Goal: Task Accomplishment & Management: Use online tool/utility

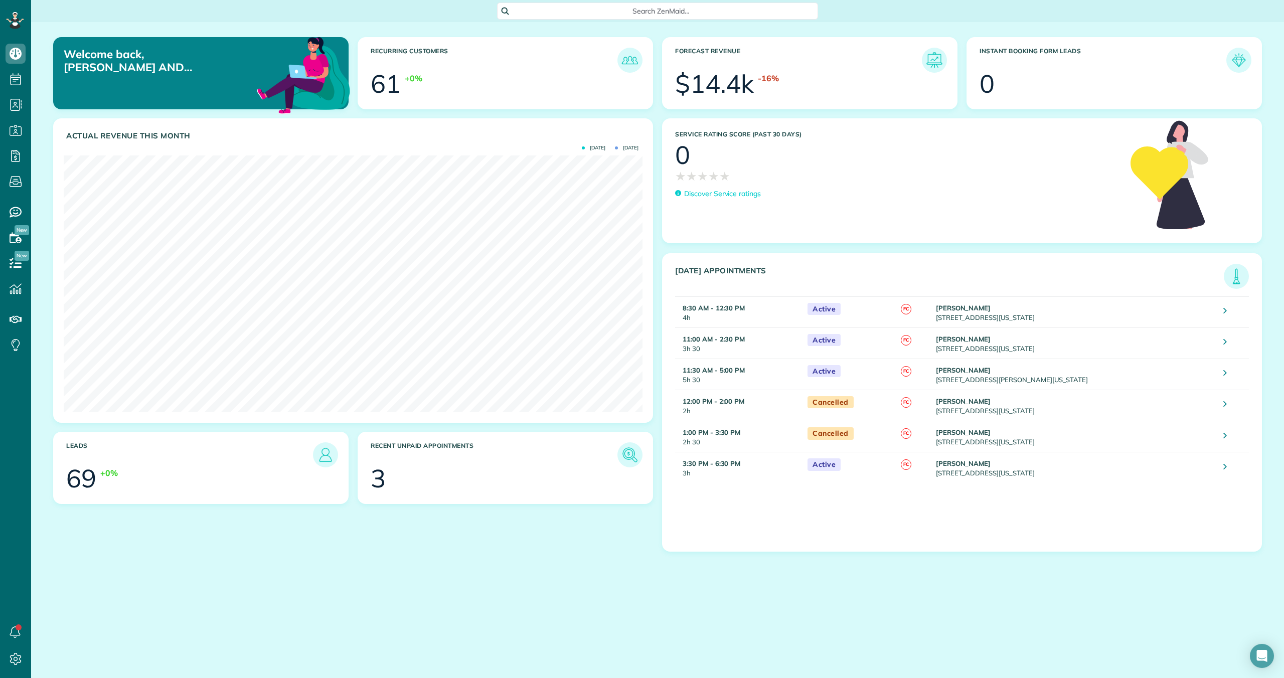
scroll to position [257, 579]
click at [612, 453] on img at bounding box center [629, 454] width 23 height 23
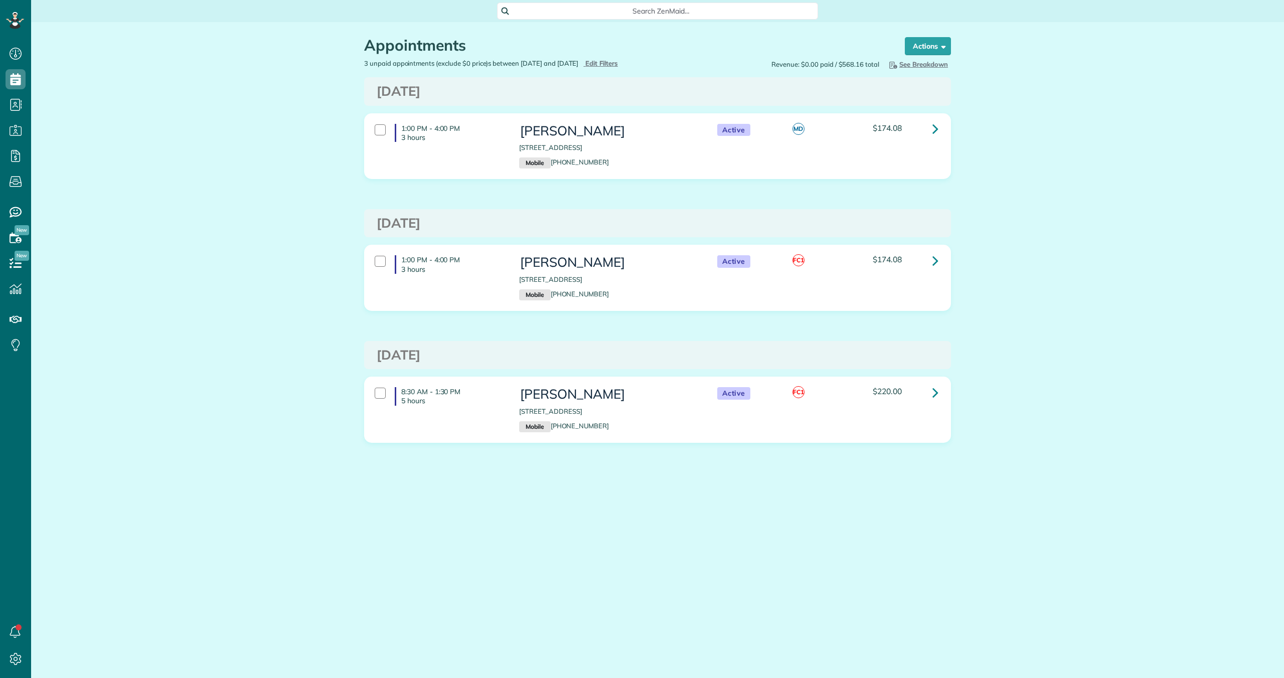
scroll to position [5, 5]
click at [380, 395] on div at bounding box center [380, 393] width 11 height 11
click at [925, 50] on strong "Bulk Actions" at bounding box center [915, 46] width 42 height 9
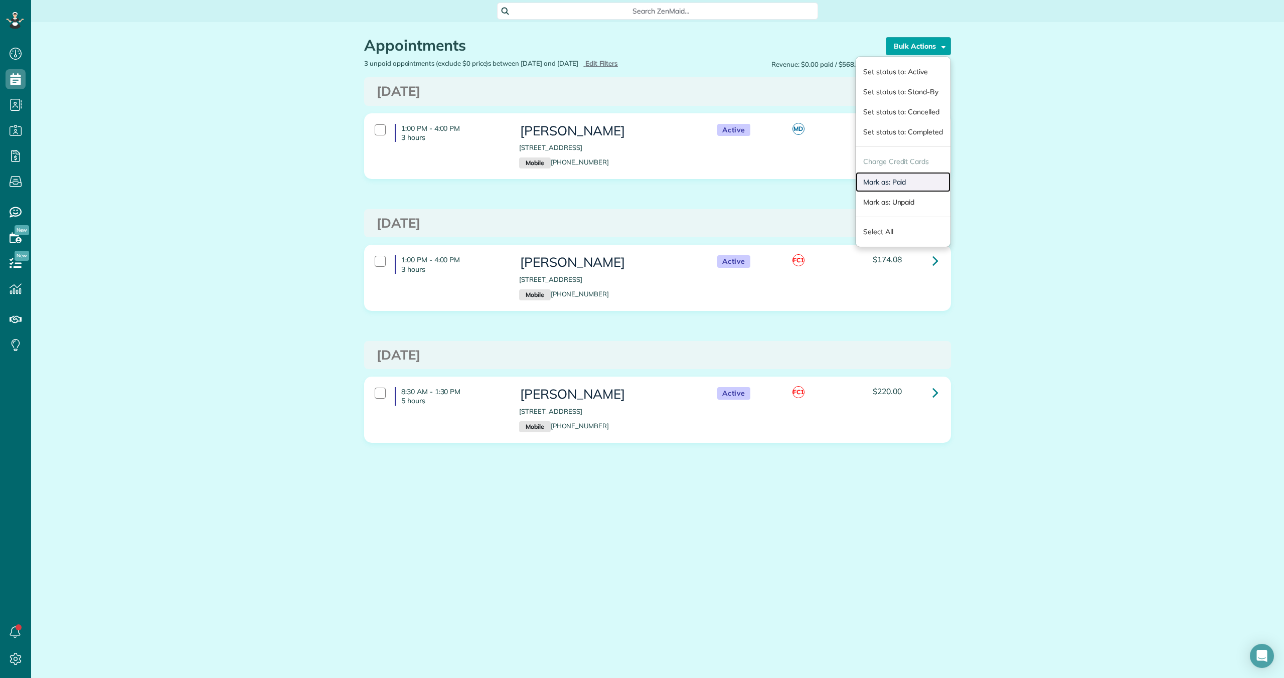
click at [900, 183] on link "Mark as: Paid" at bounding box center [903, 182] width 95 height 20
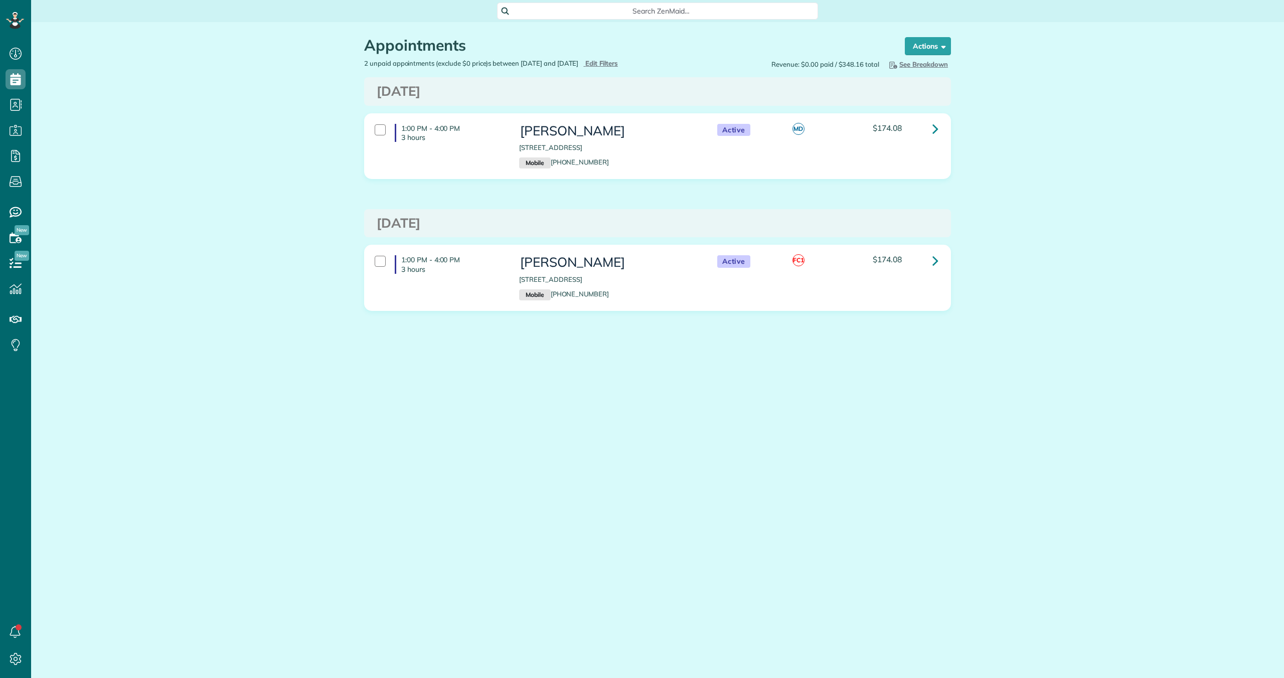
scroll to position [5, 5]
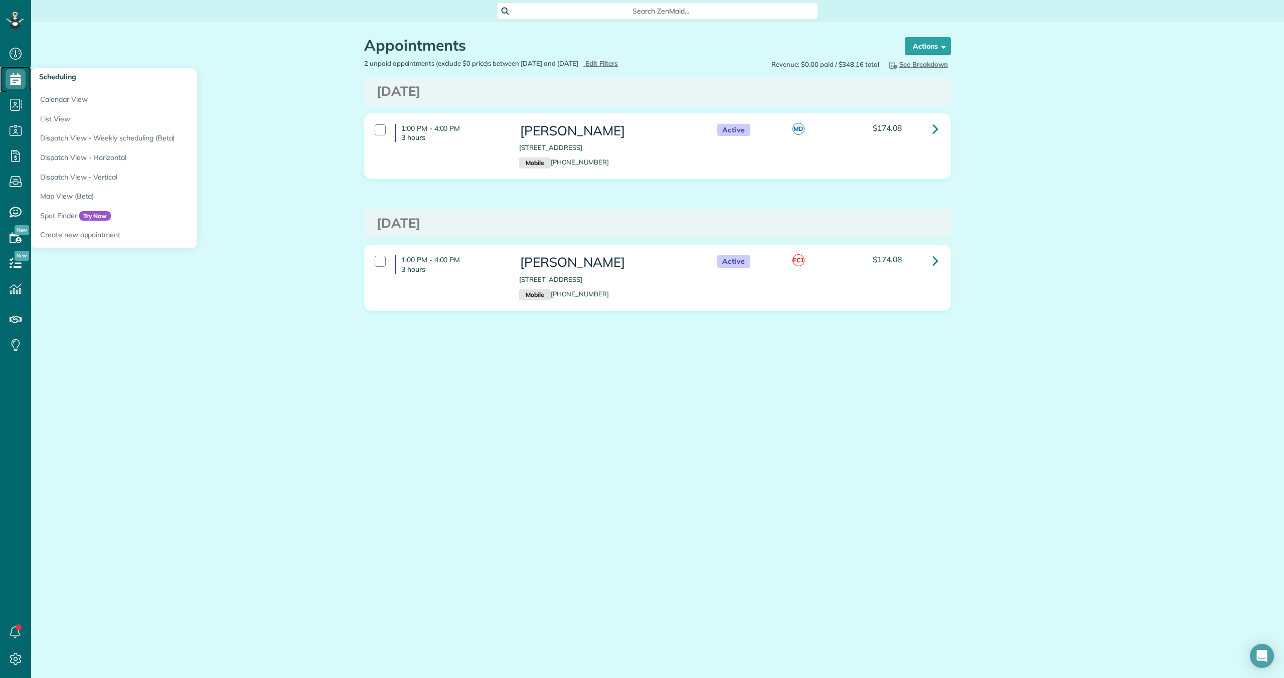
click at [12, 81] on use at bounding box center [16, 79] width 11 height 12
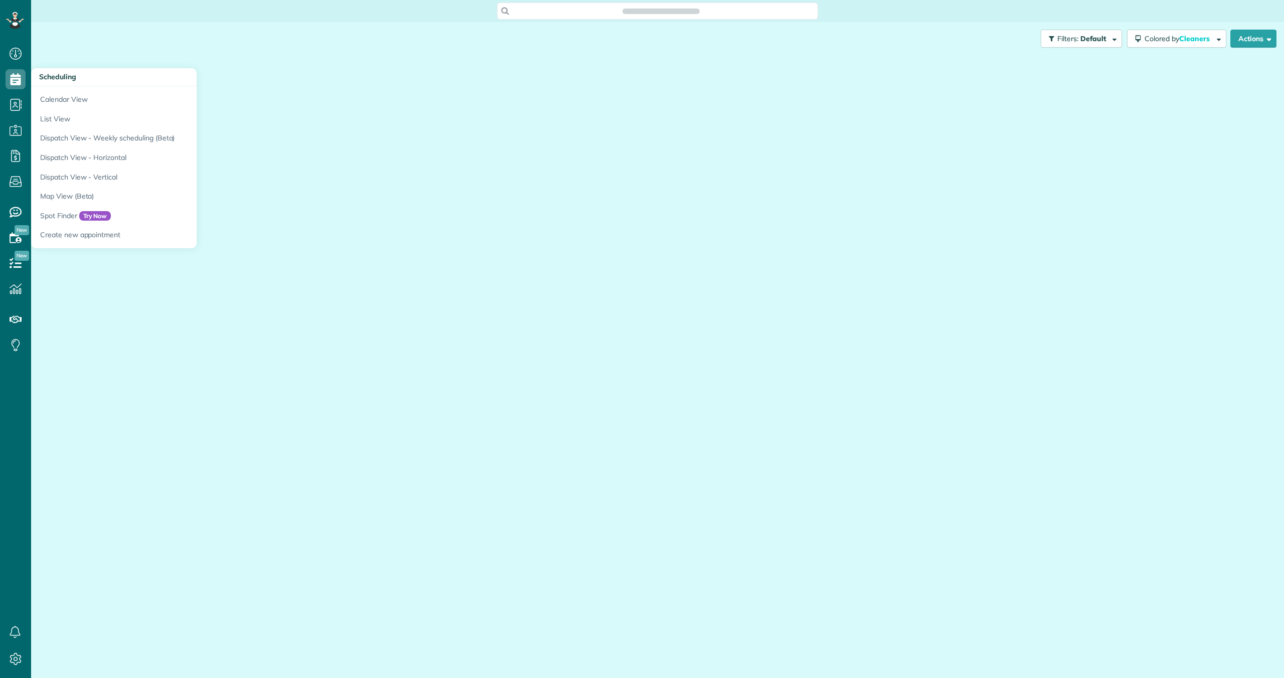
scroll to position [5, 5]
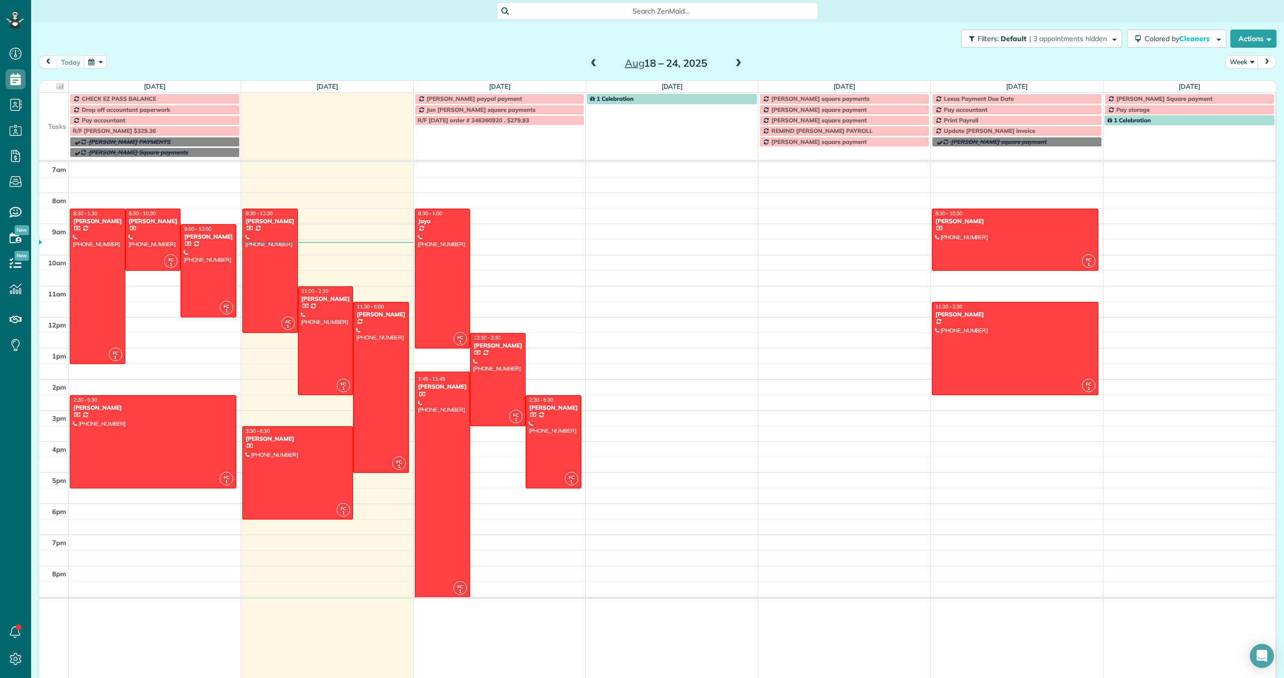
click at [478, 120] on span "R/F TODAY order # 346360920 . $279.93" at bounding box center [473, 120] width 111 height 8
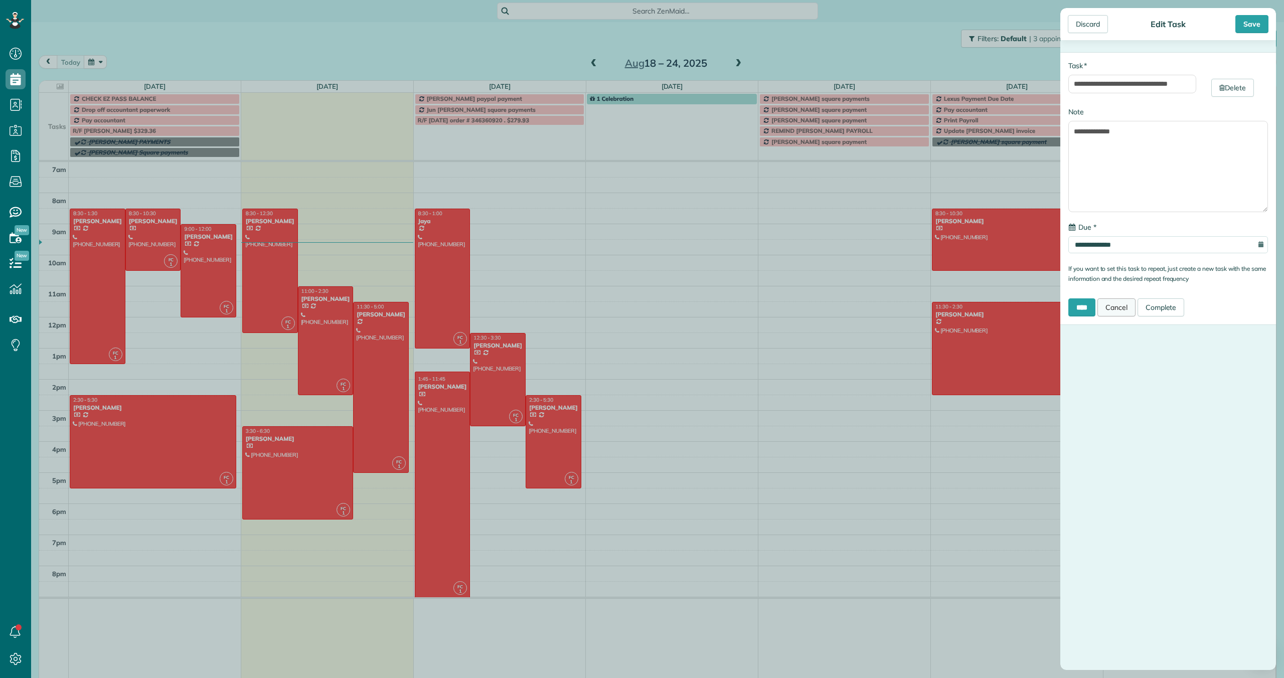
click at [1122, 308] on link "Cancel" at bounding box center [1116, 307] width 38 height 18
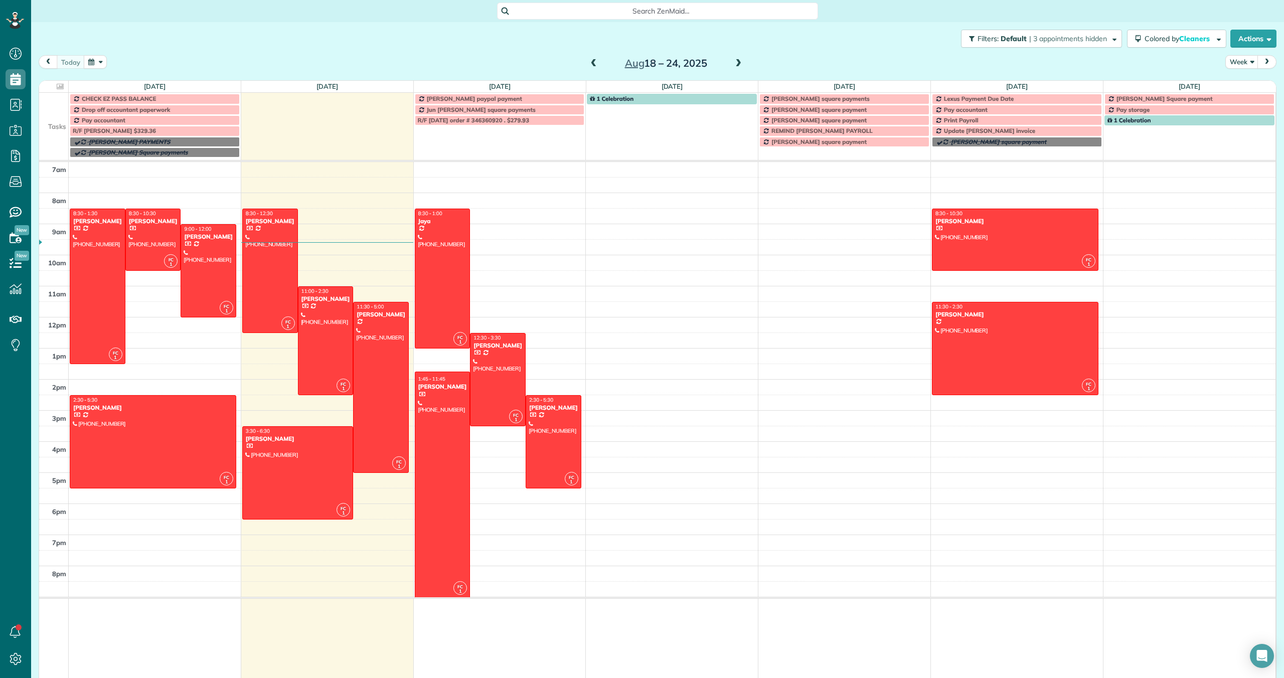
click at [480, 120] on span "R/F TODAY order # 346360920 . $279.93" at bounding box center [473, 120] width 111 height 8
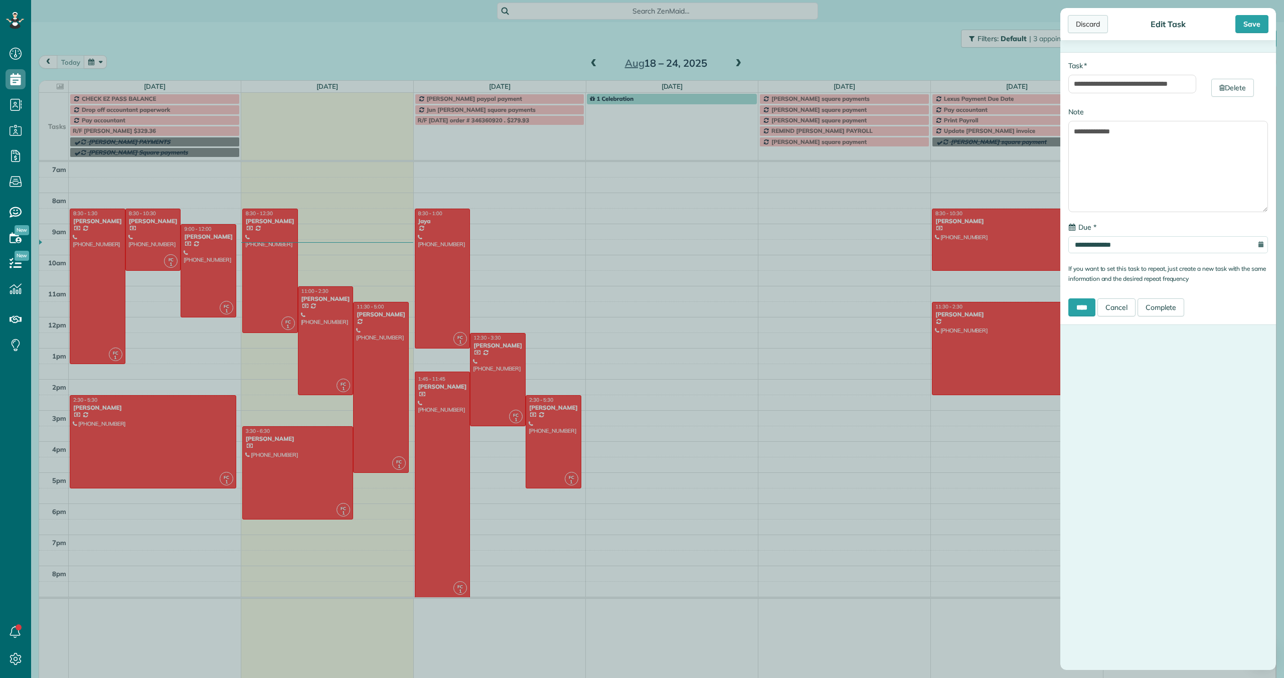
click at [1084, 25] on div "Discard" at bounding box center [1088, 24] width 40 height 18
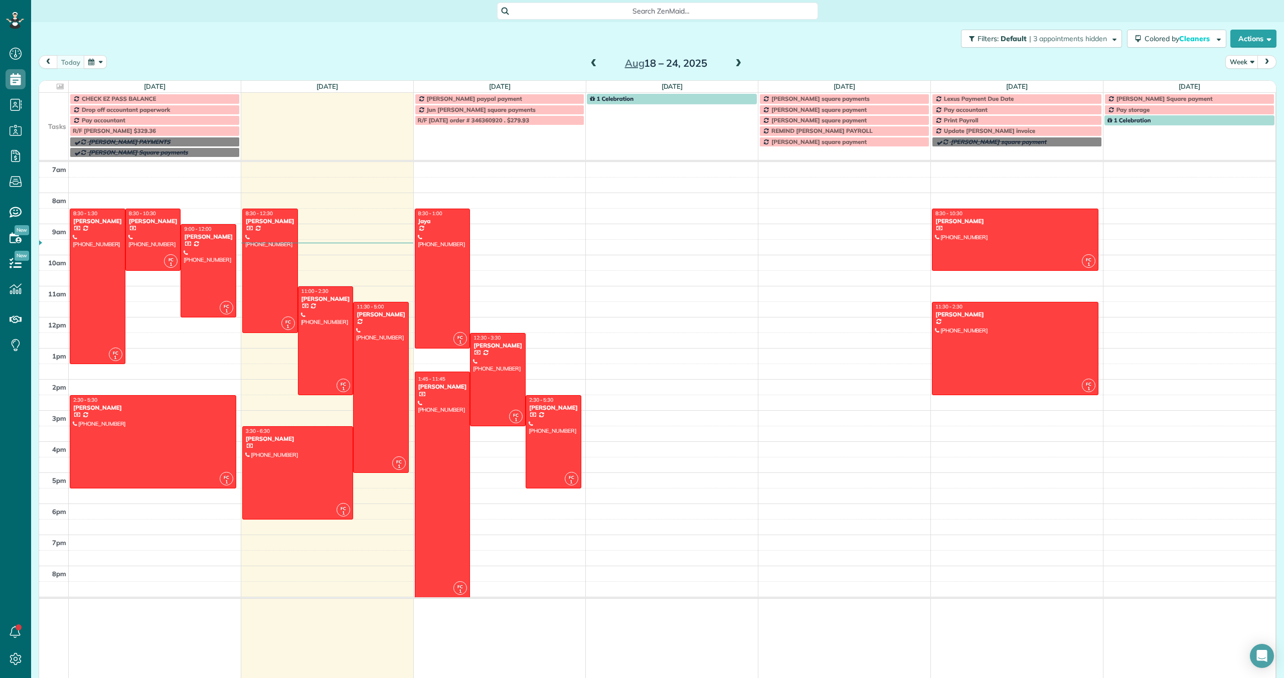
click at [557, 10] on span "Search ZenMaid…" at bounding box center [661, 11] width 305 height 10
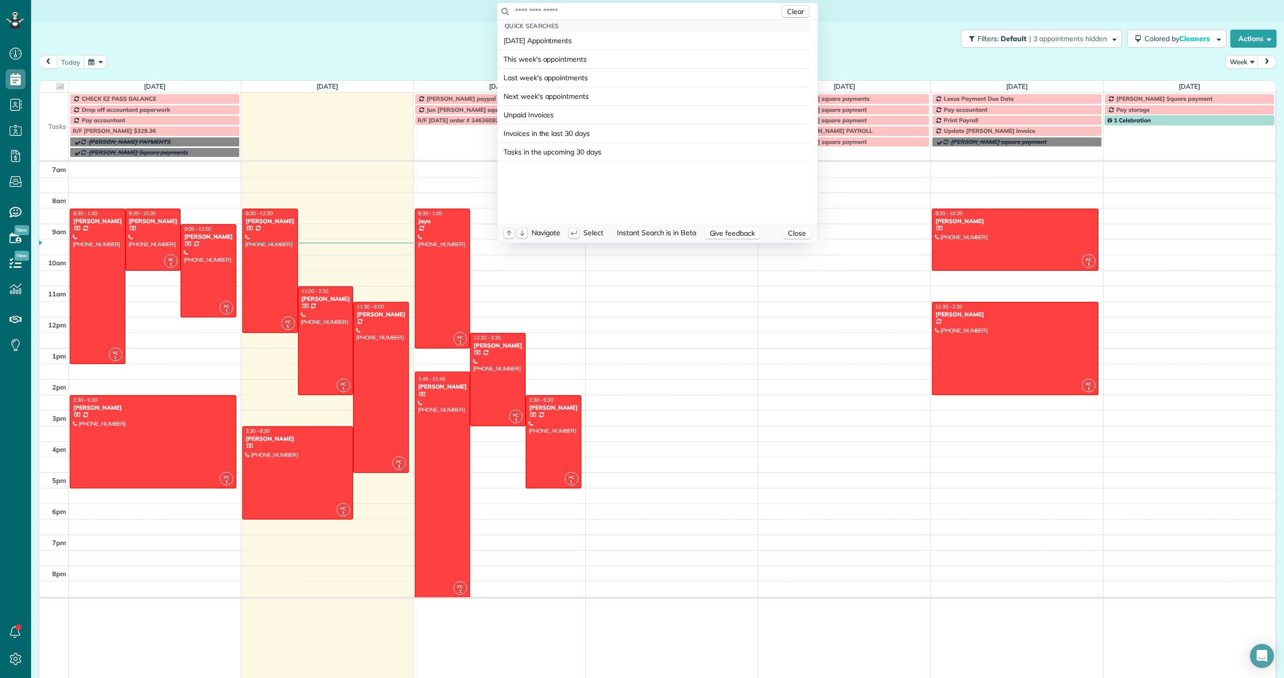
click at [557, 10] on input "text" at bounding box center [647, 11] width 265 height 10
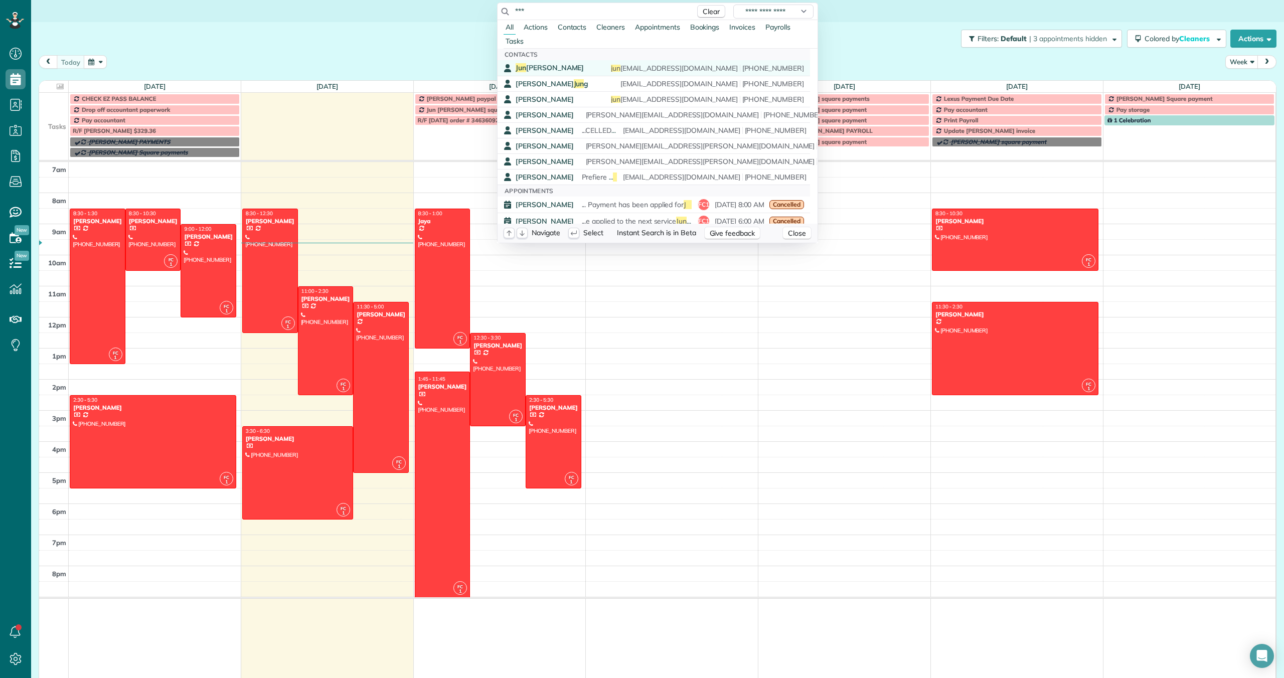
type input "***"
click at [551, 68] on span "Jun Young Ro" at bounding box center [550, 67] width 68 height 9
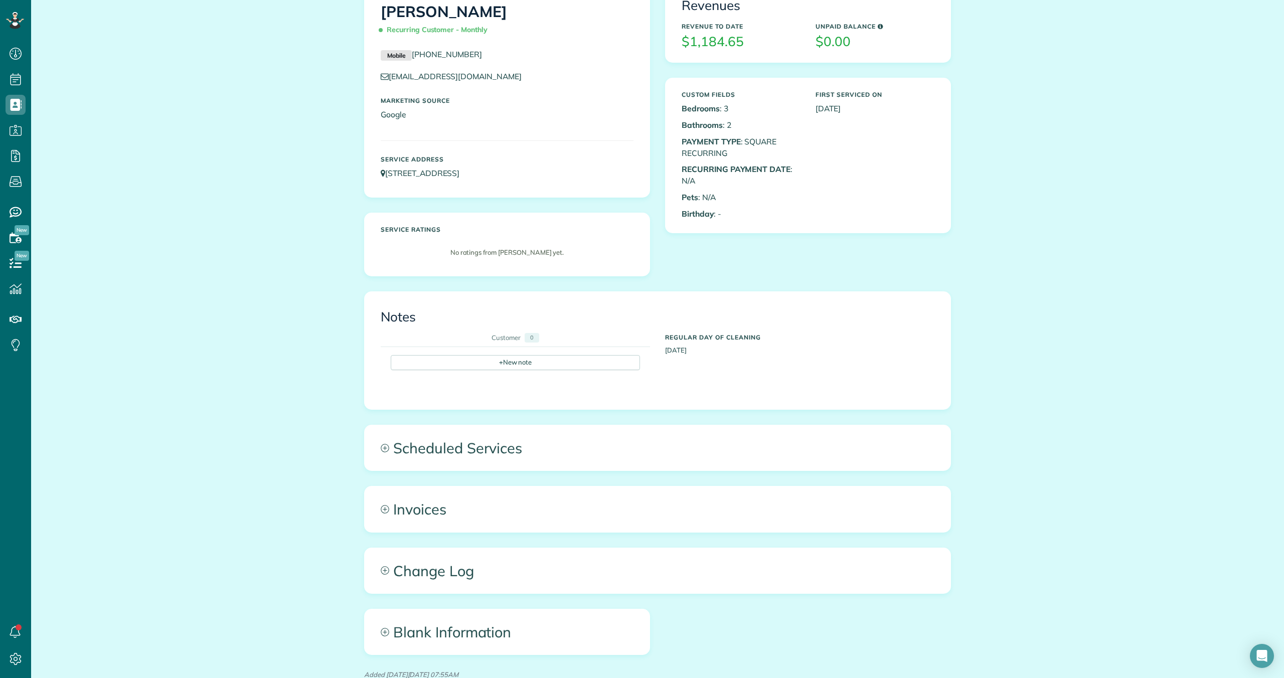
scroll to position [137, 0]
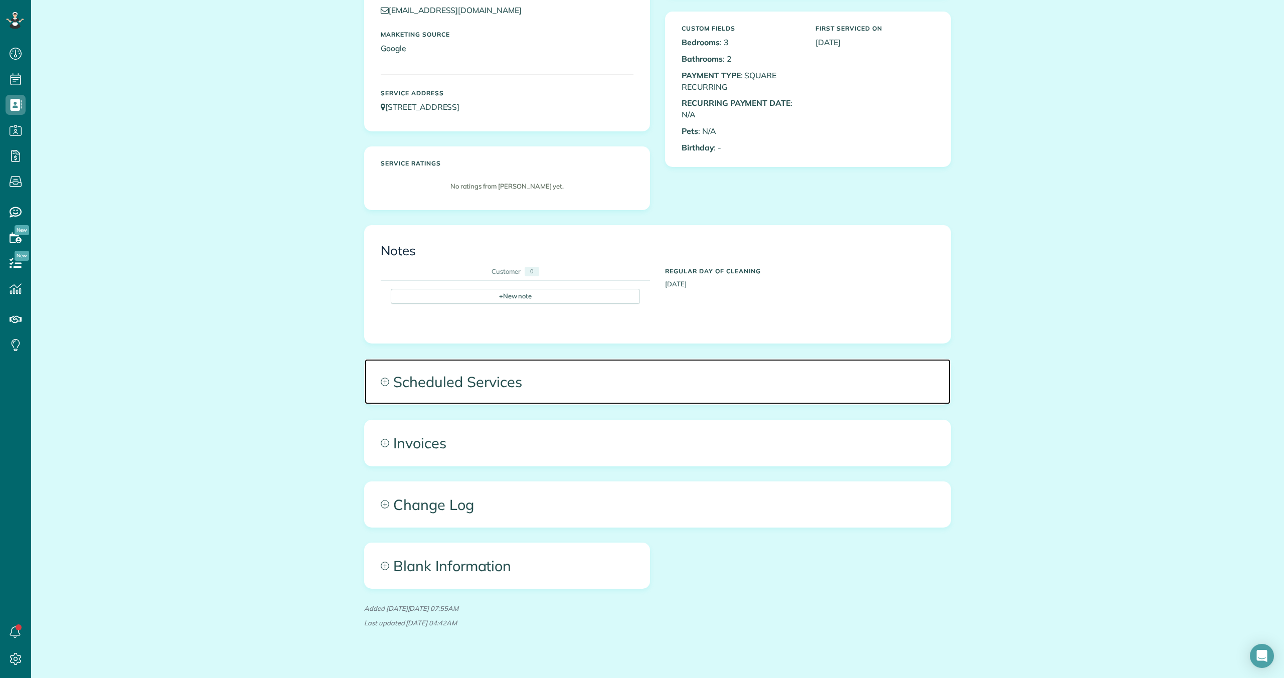
click at [491, 379] on span "Scheduled Services" at bounding box center [658, 381] width 586 height 45
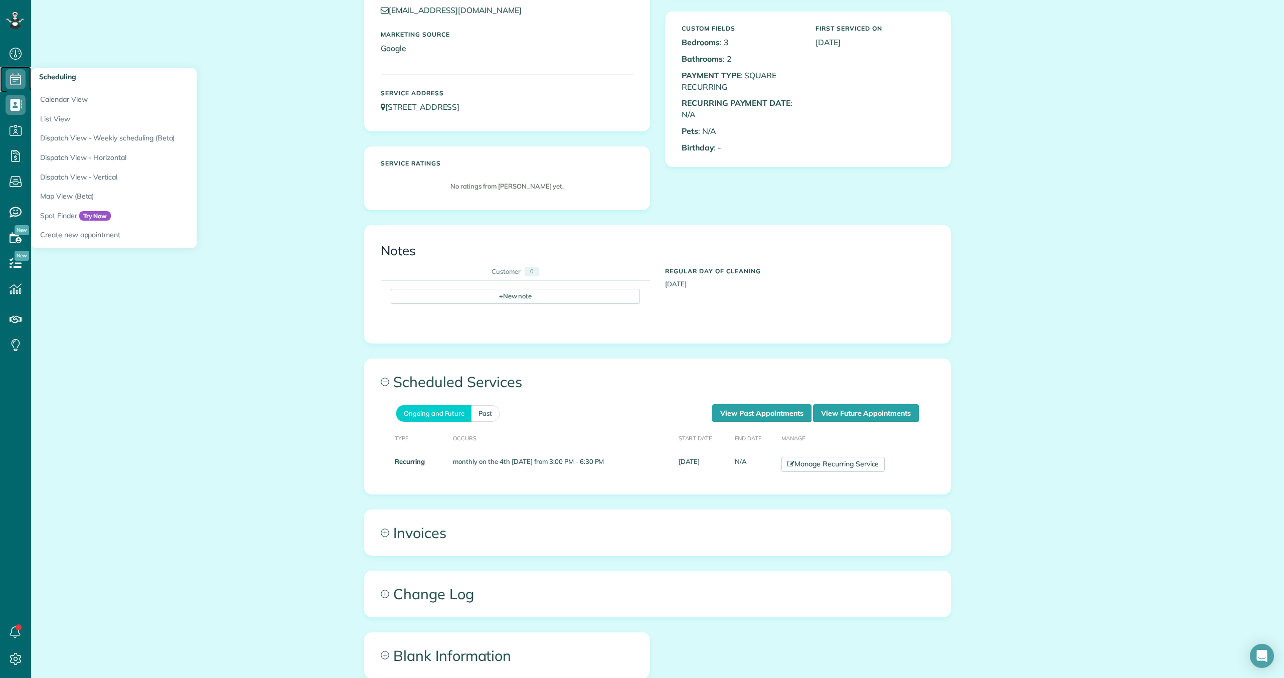
click at [17, 78] on icon at bounding box center [16, 79] width 20 height 20
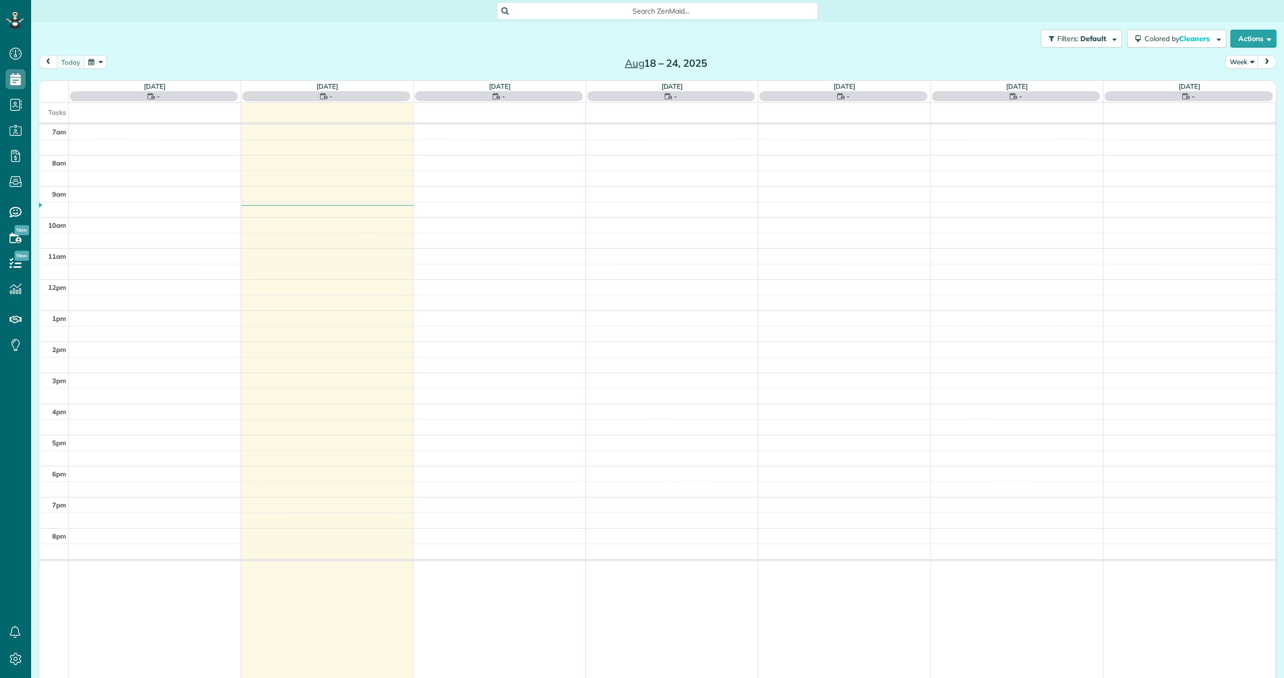
scroll to position [5, 5]
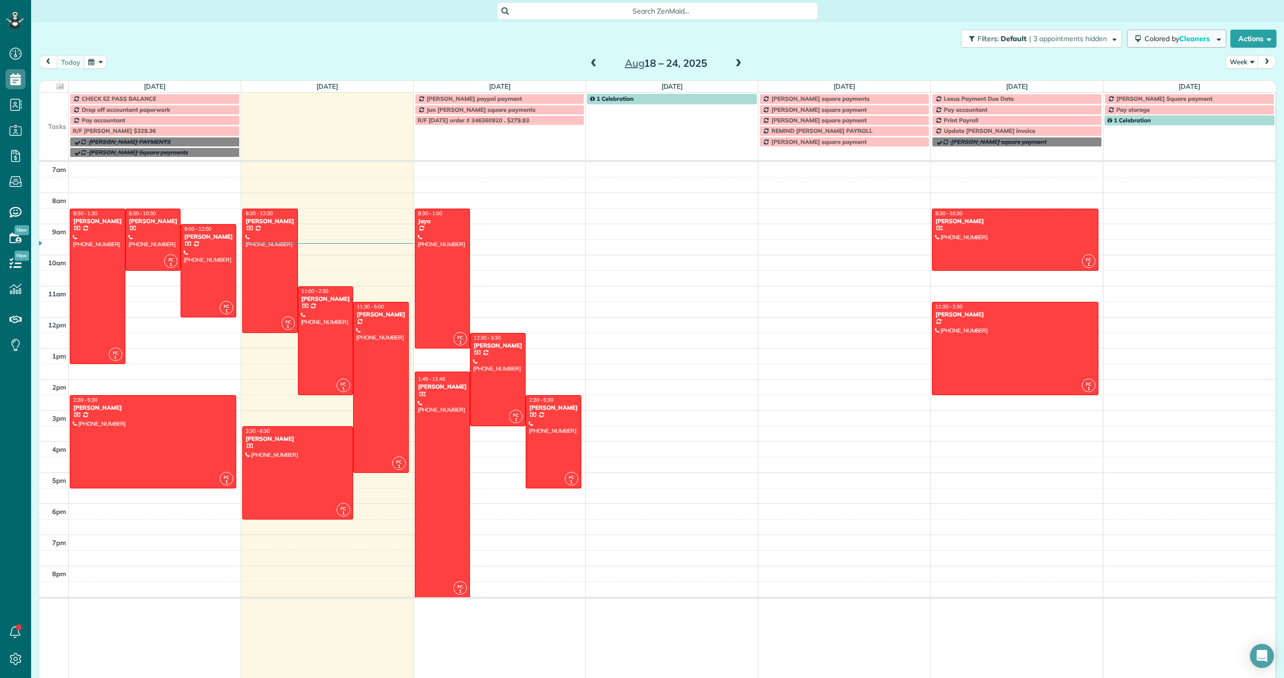
click at [1179, 44] on button "Colored by Cleaners" at bounding box center [1176, 39] width 99 height 18
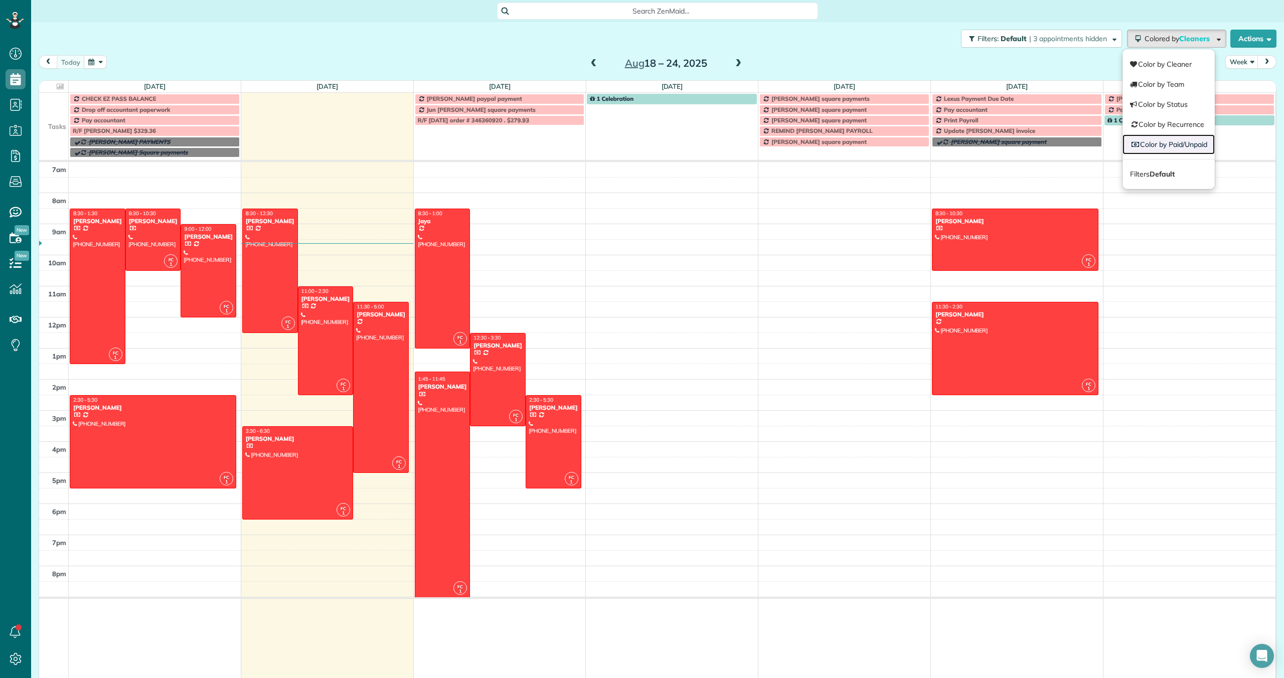
click at [1169, 147] on link "Color by Paid/Unpaid" at bounding box center [1169, 144] width 92 height 20
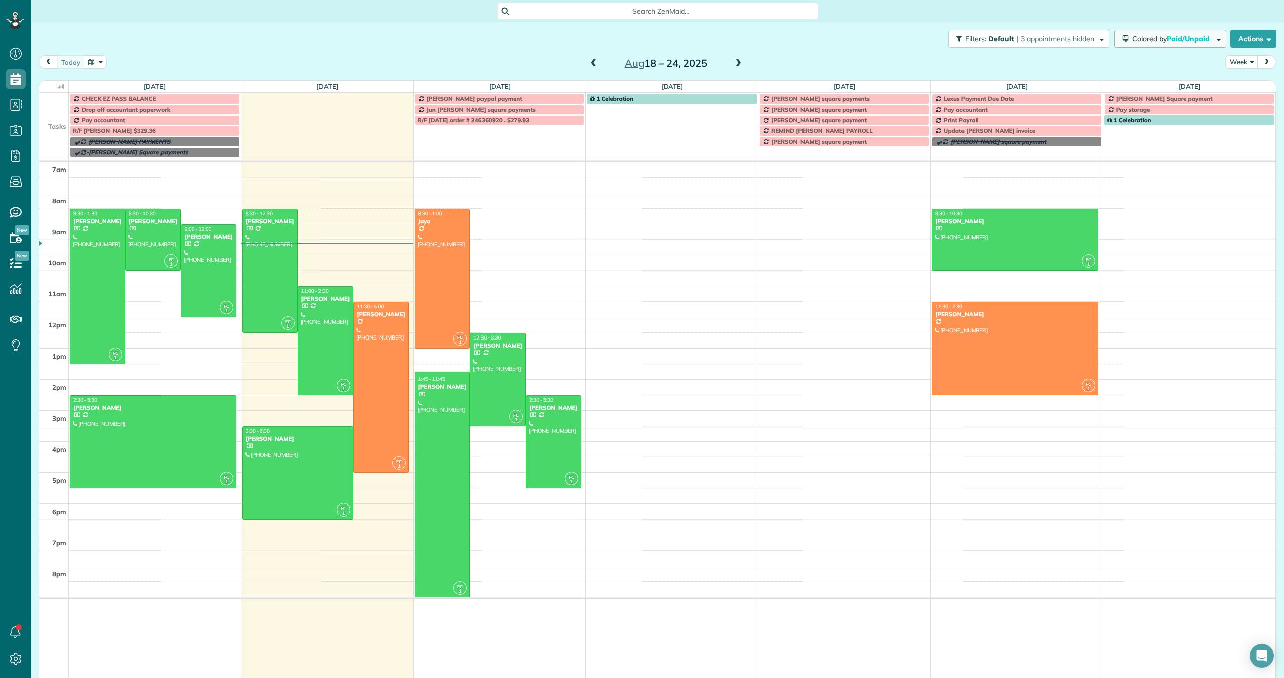
click at [1167, 43] on span "Paid/Unpaid" at bounding box center [1189, 38] width 45 height 9
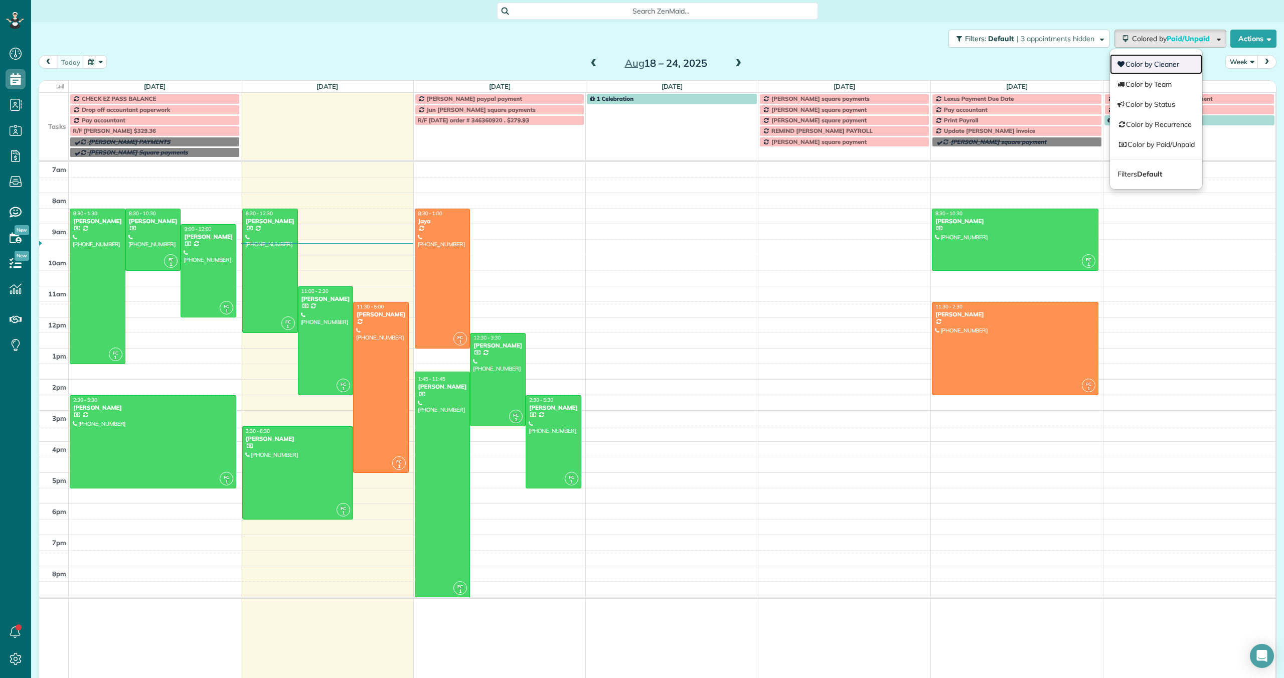
click at [1142, 63] on link "Color by Cleaner" at bounding box center [1156, 64] width 92 height 20
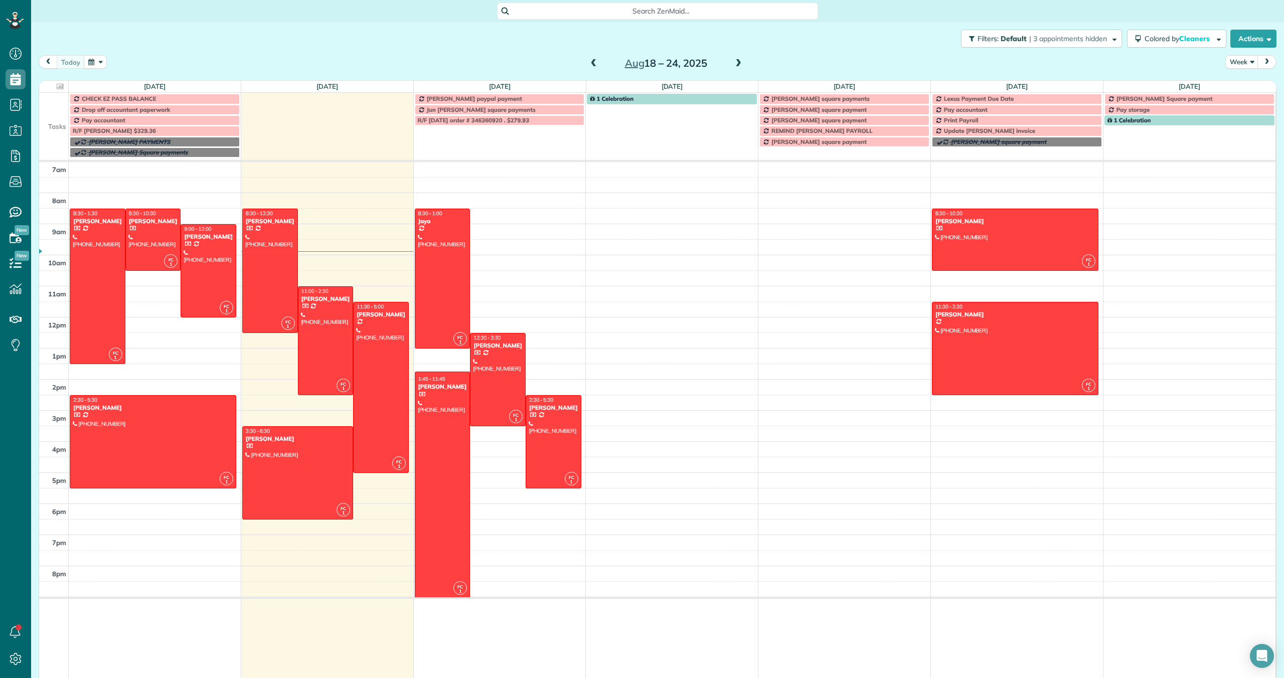
click at [435, 429] on div at bounding box center [442, 484] width 55 height 225
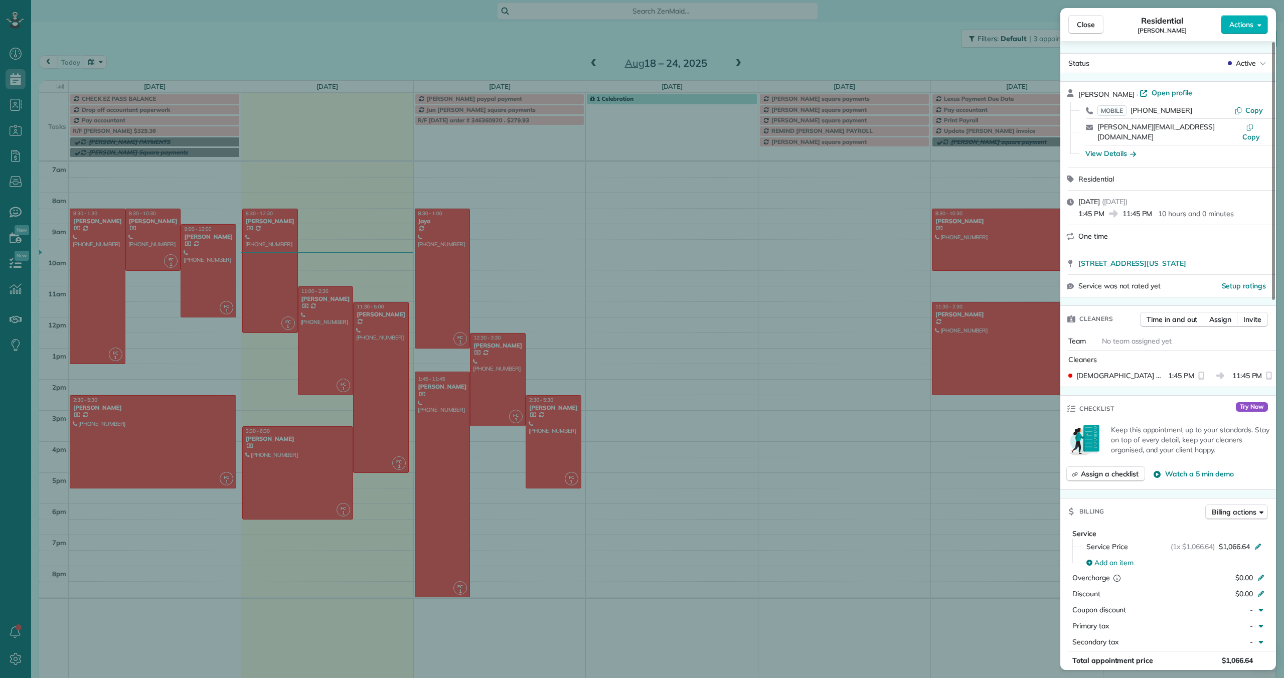
click at [1113, 12] on div "Close Residential [PERSON_NAME] Actions" at bounding box center [1168, 24] width 216 height 33
click at [1094, 26] on span "Close" at bounding box center [1086, 25] width 18 height 10
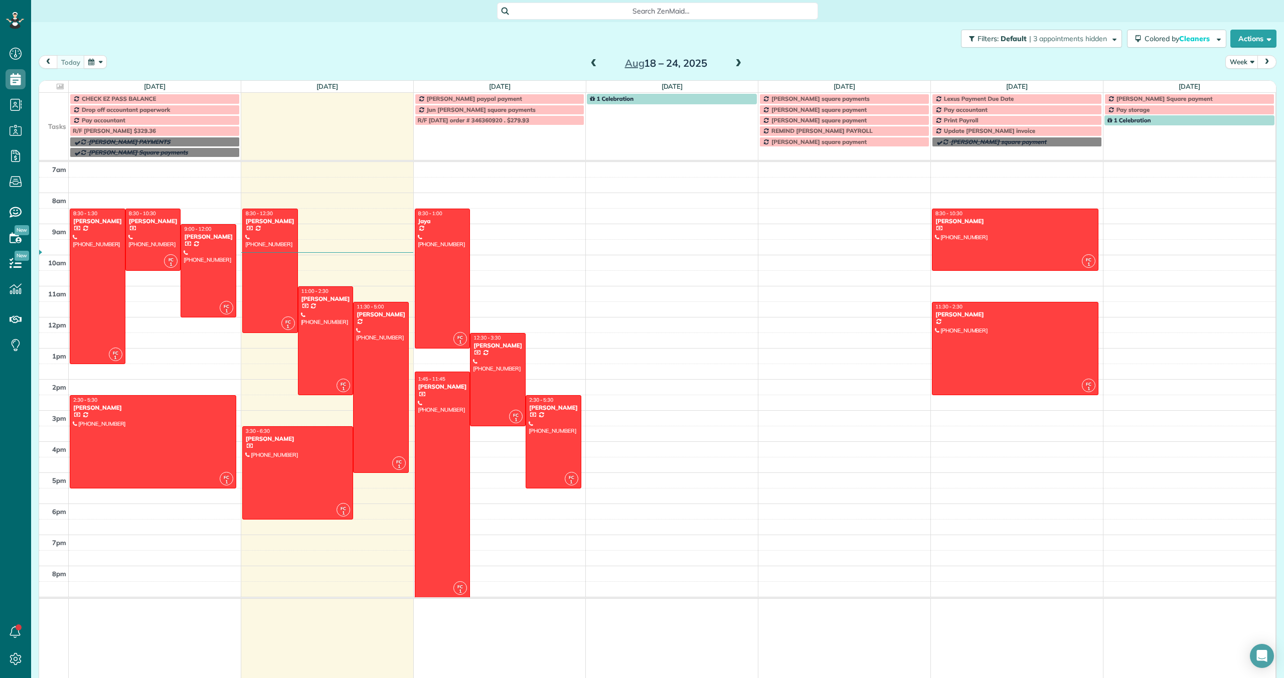
click at [737, 63] on span at bounding box center [738, 63] width 11 height 9
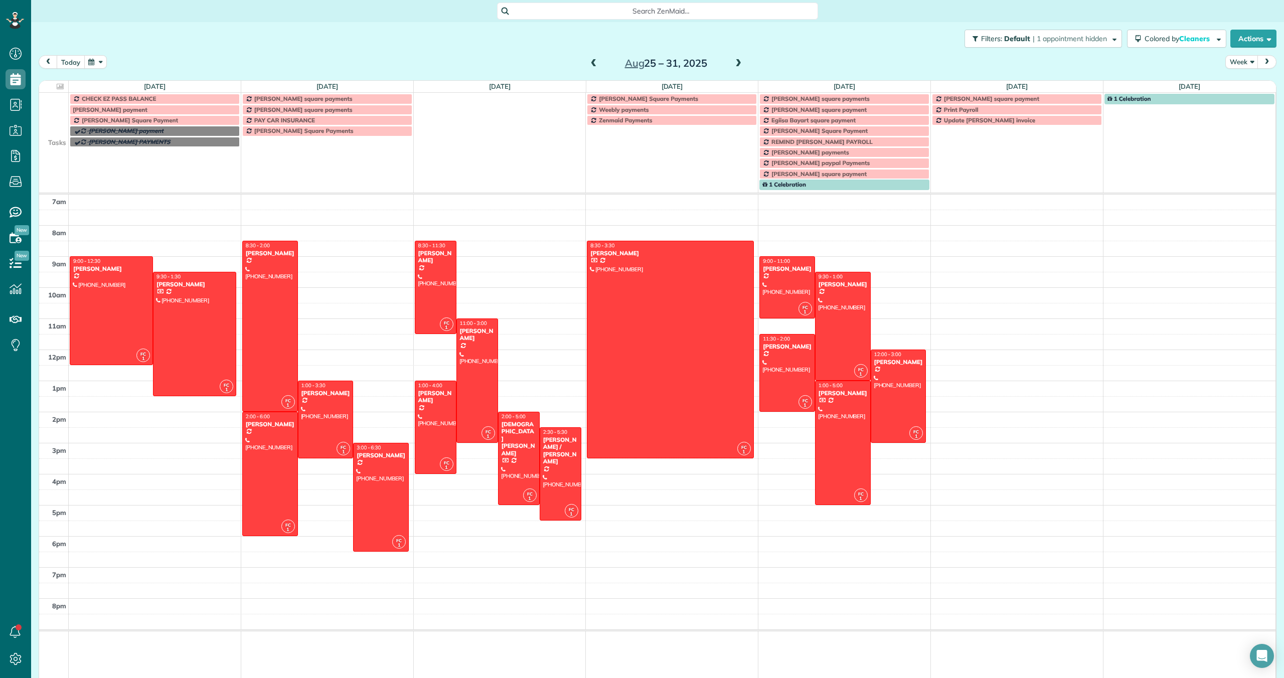
click at [73, 65] on button "today" at bounding box center [71, 62] width 28 height 14
